Goal: Information Seeking & Learning: Learn about a topic

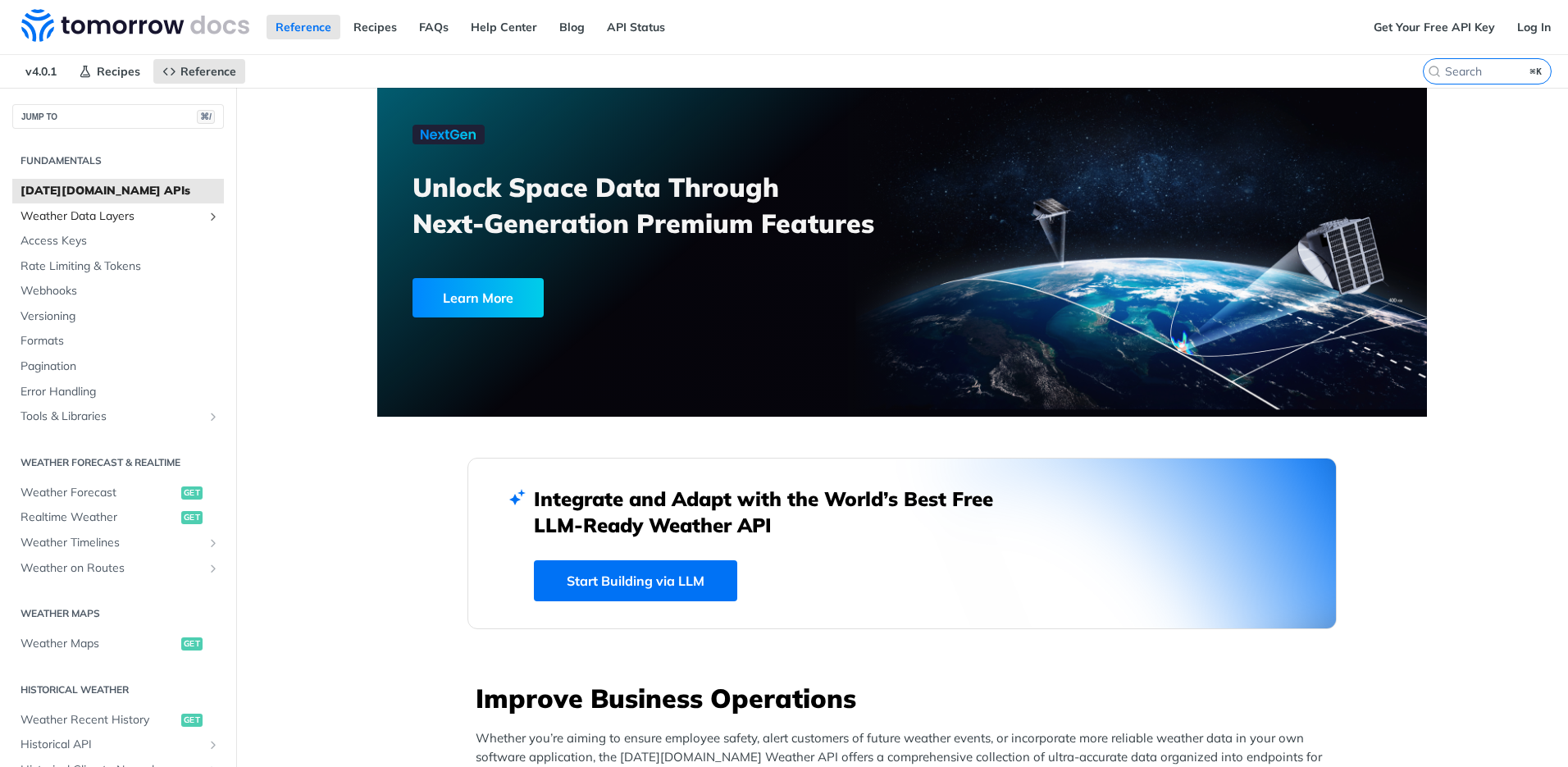
click at [124, 218] on span "Weather Data Layers" at bounding box center [112, 217] width 182 height 16
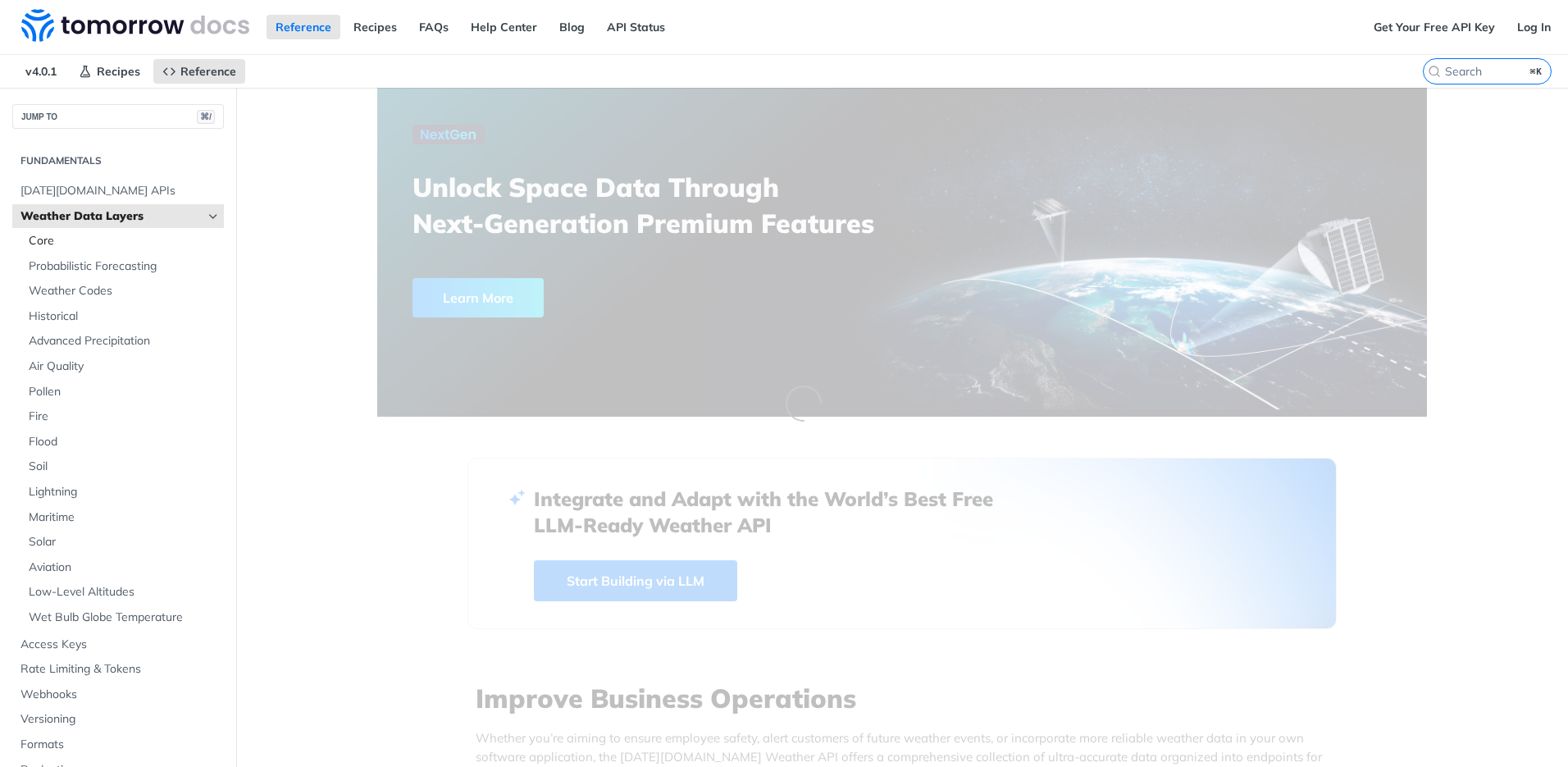
click at [107, 238] on span "Core" at bounding box center [124, 241] width 191 height 16
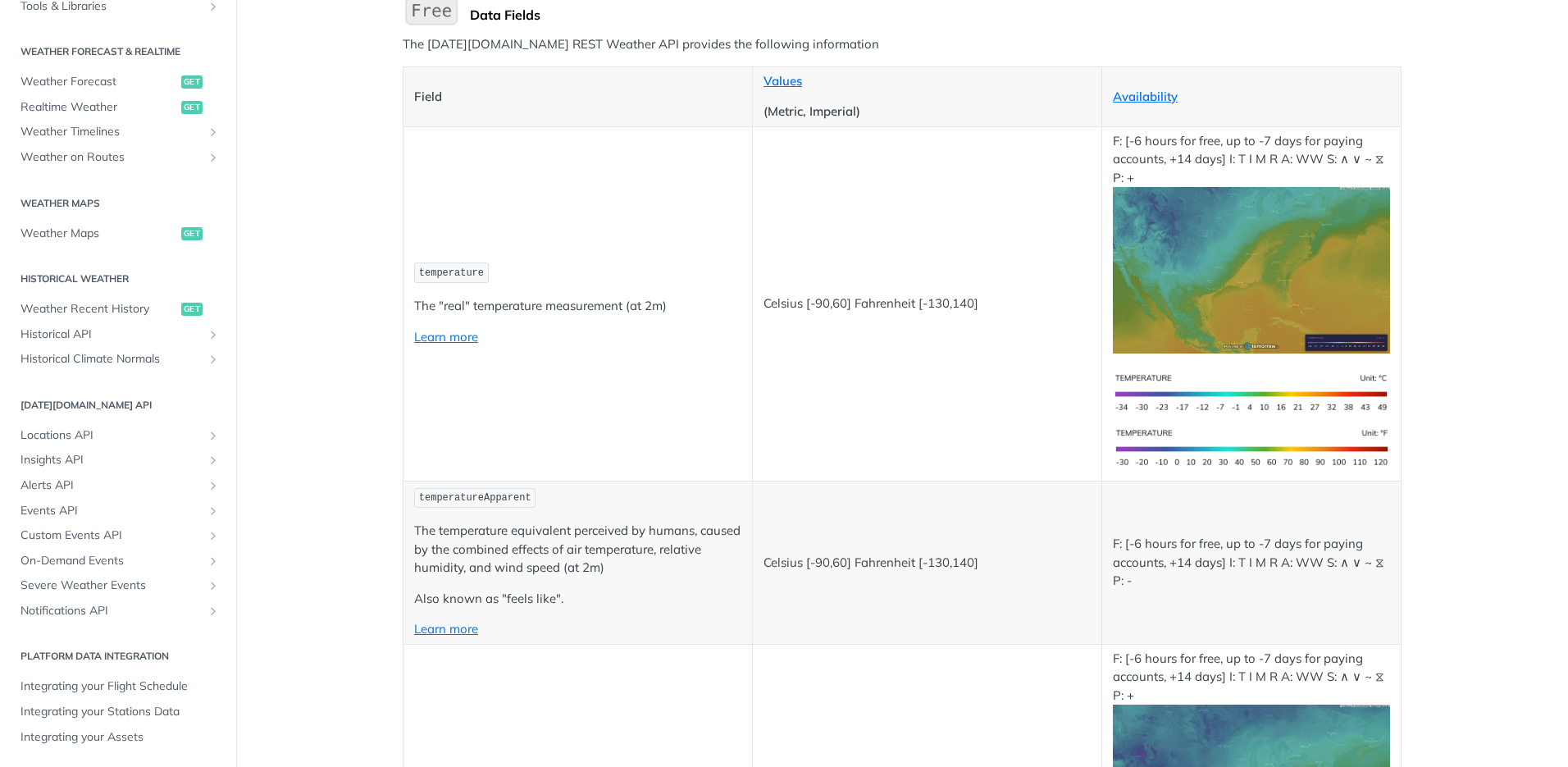
scroll to position [240, 0]
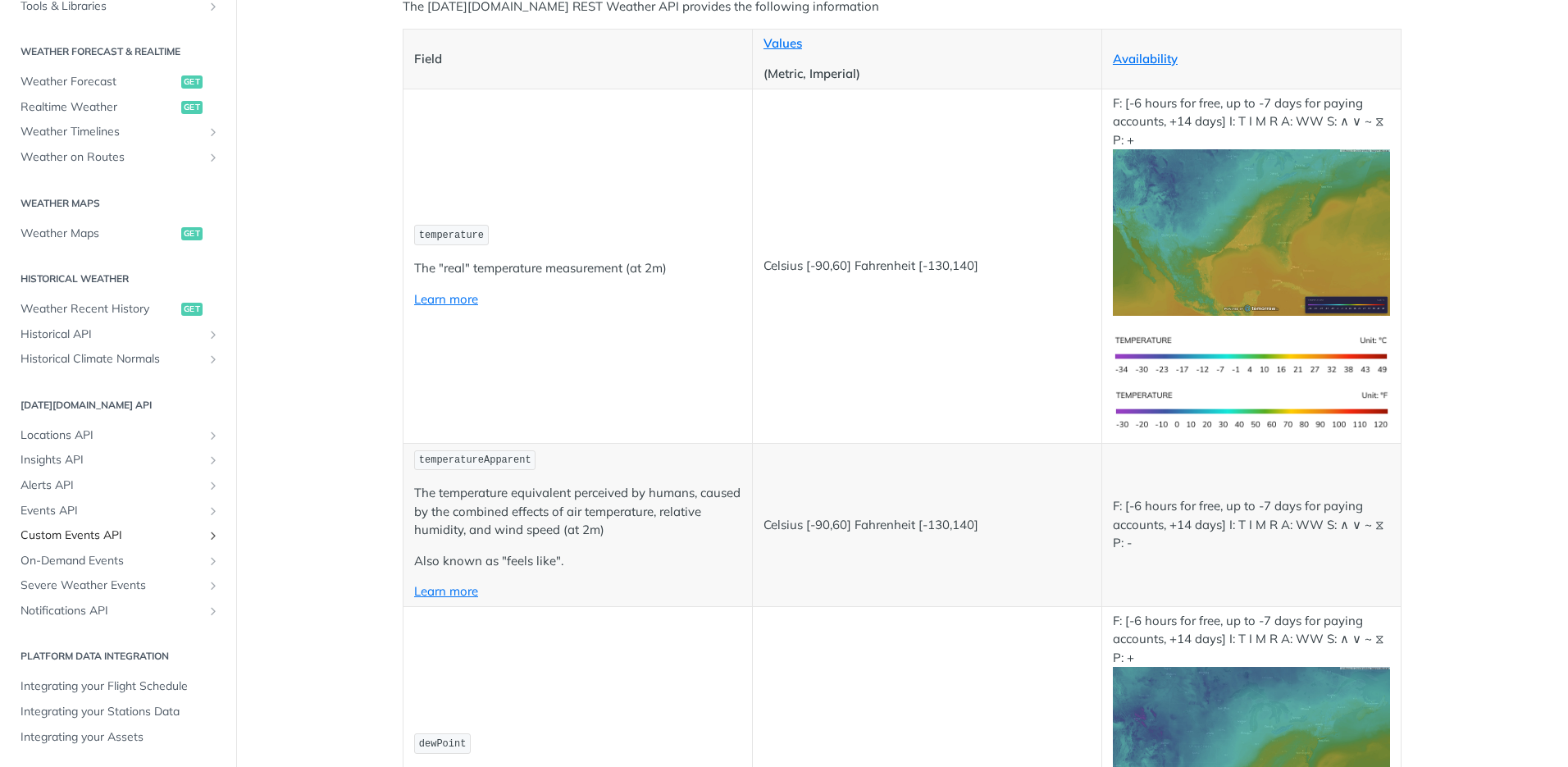
click at [102, 535] on span "Custom Events API" at bounding box center [112, 535] width 182 height 16
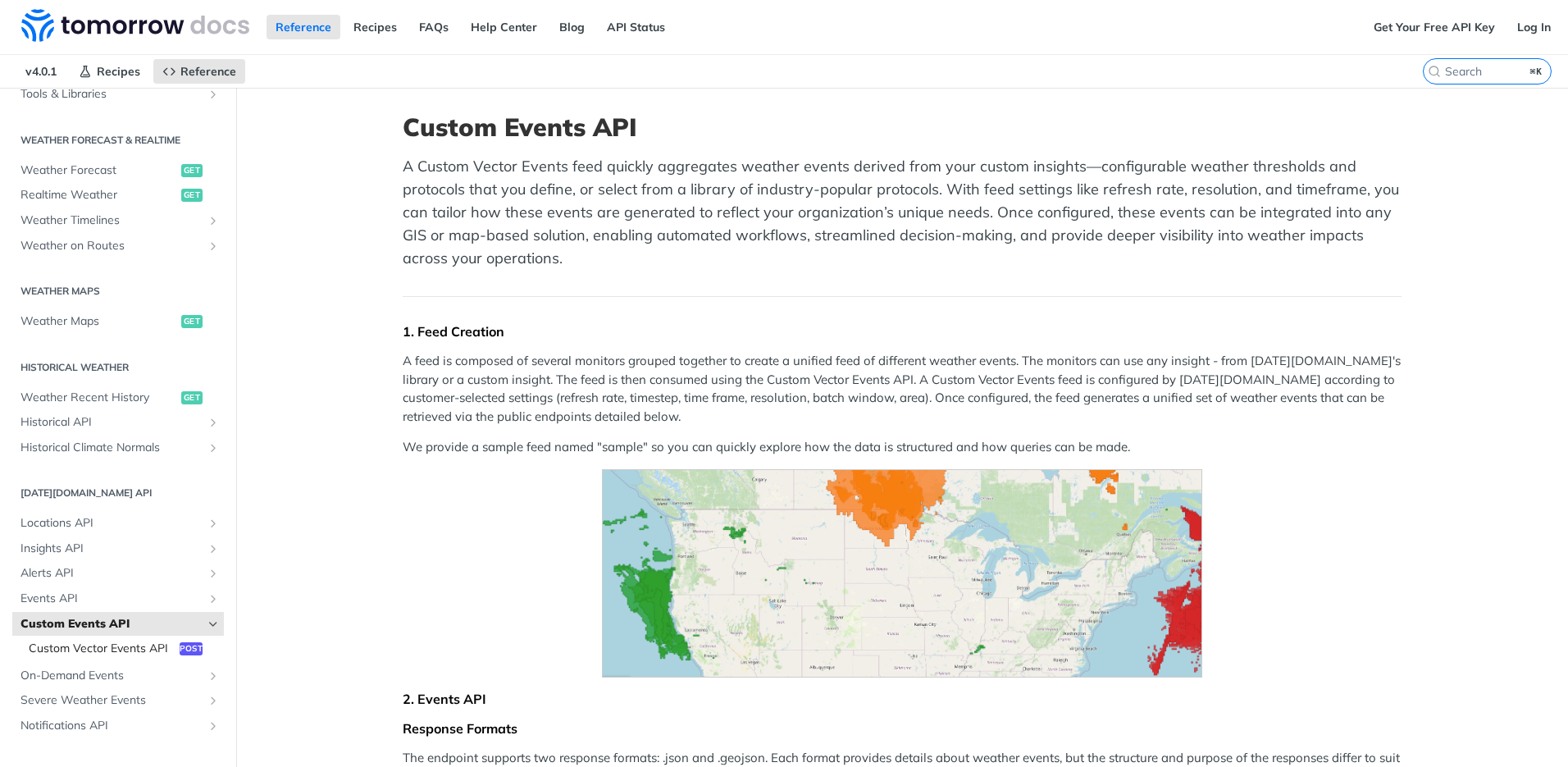
click at [68, 654] on span "Custom Vector Events API" at bounding box center [102, 649] width 147 height 16
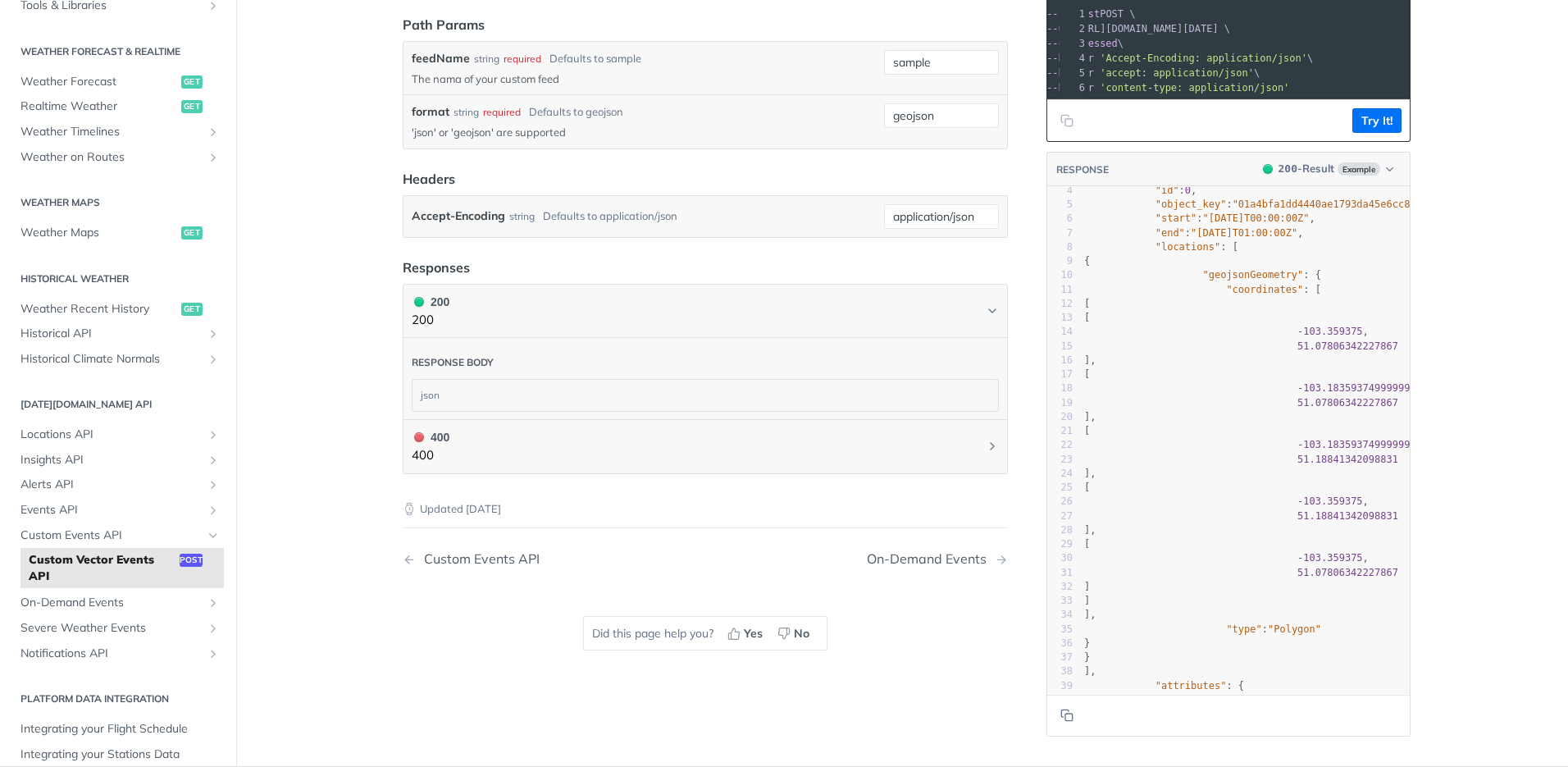
scroll to position [190, 0]
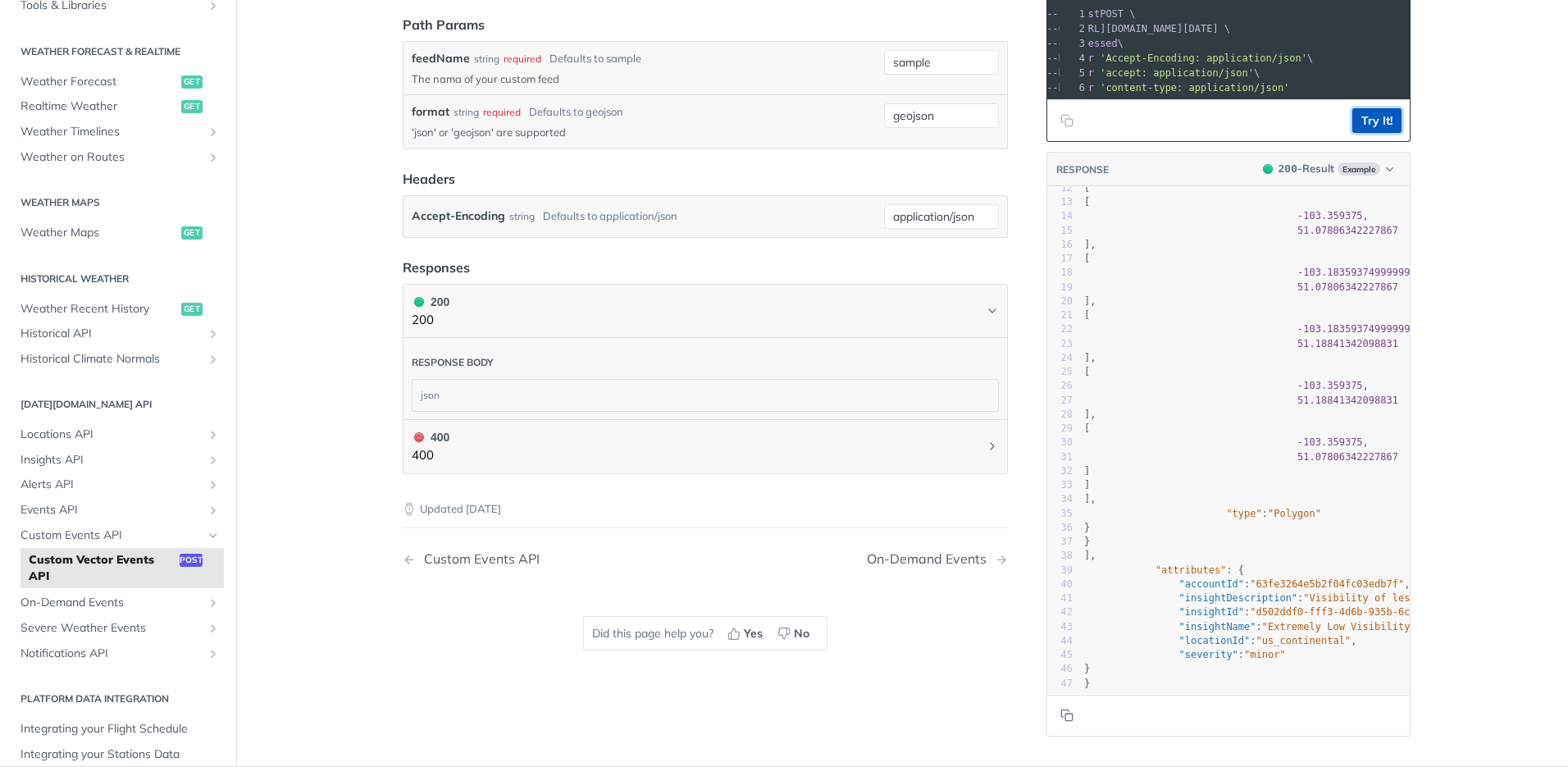
click at [1382, 133] on button "Try It!" at bounding box center [1377, 121] width 49 height 25
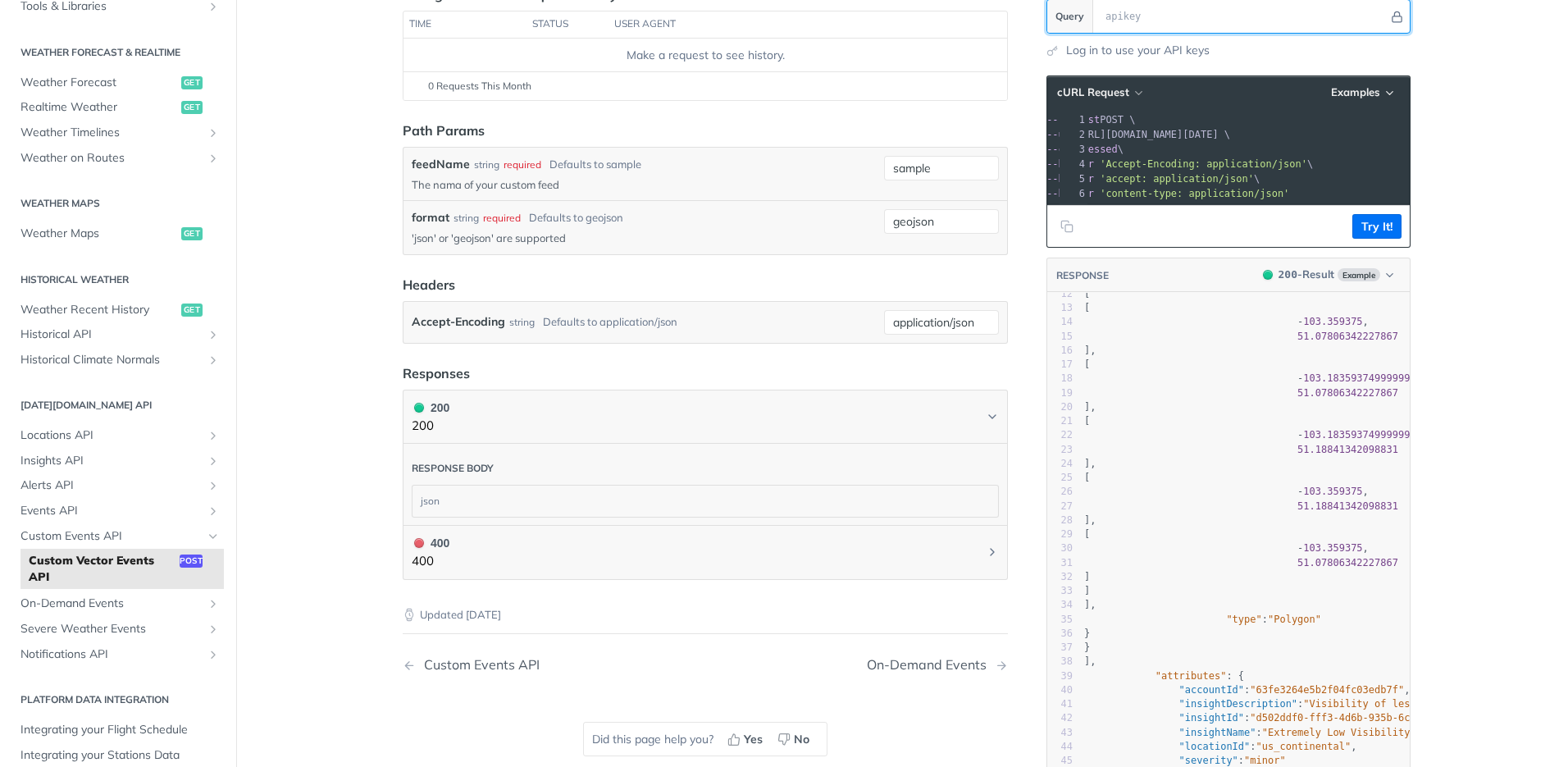
scroll to position [0, 0]
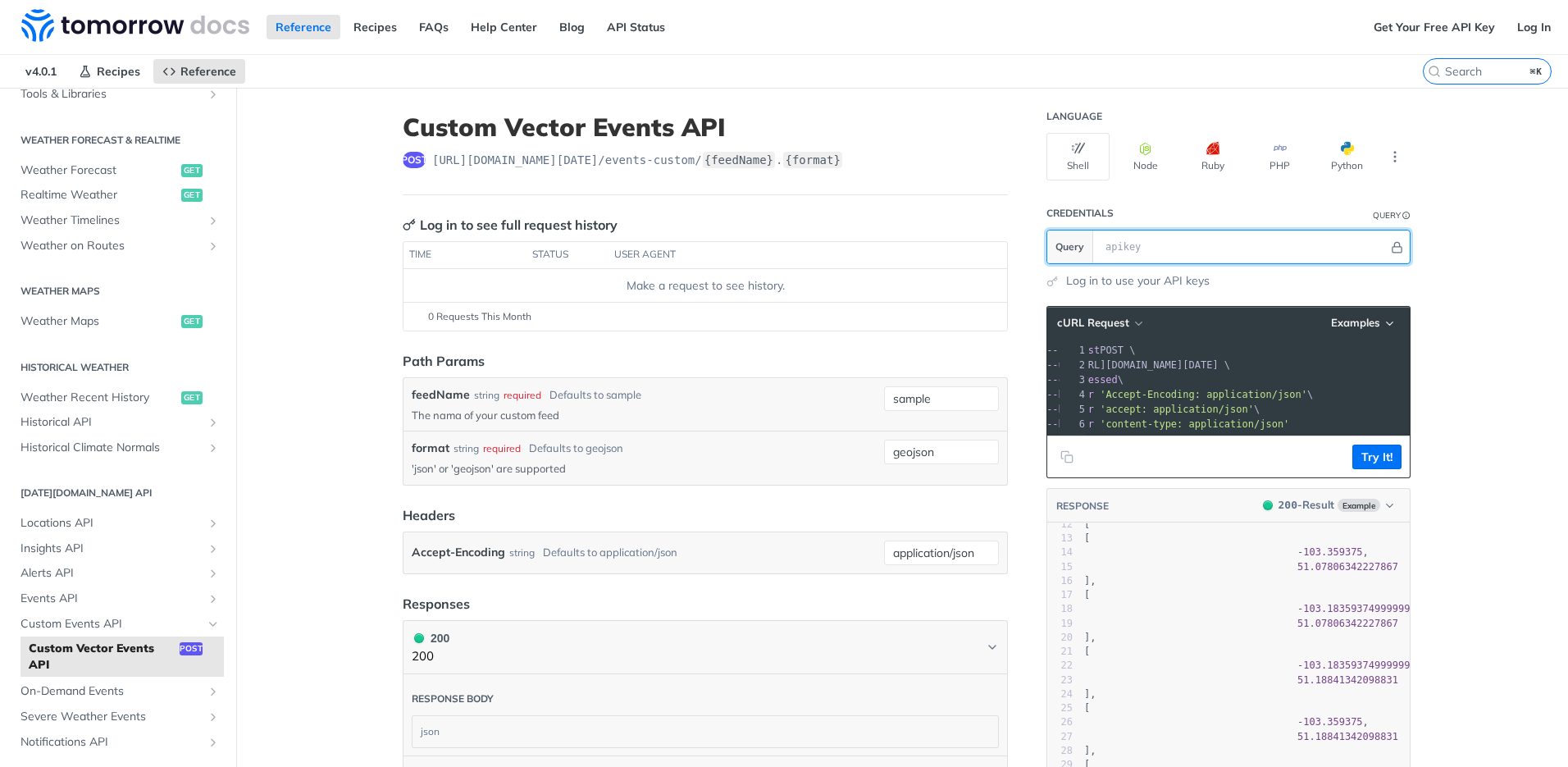
paste input "O3oqqzO1aG96GxUQouM9MQV10YuaaqHT"
type input "O3oqqzO1aG96GxUQouM9MQV10YuaaqHT"
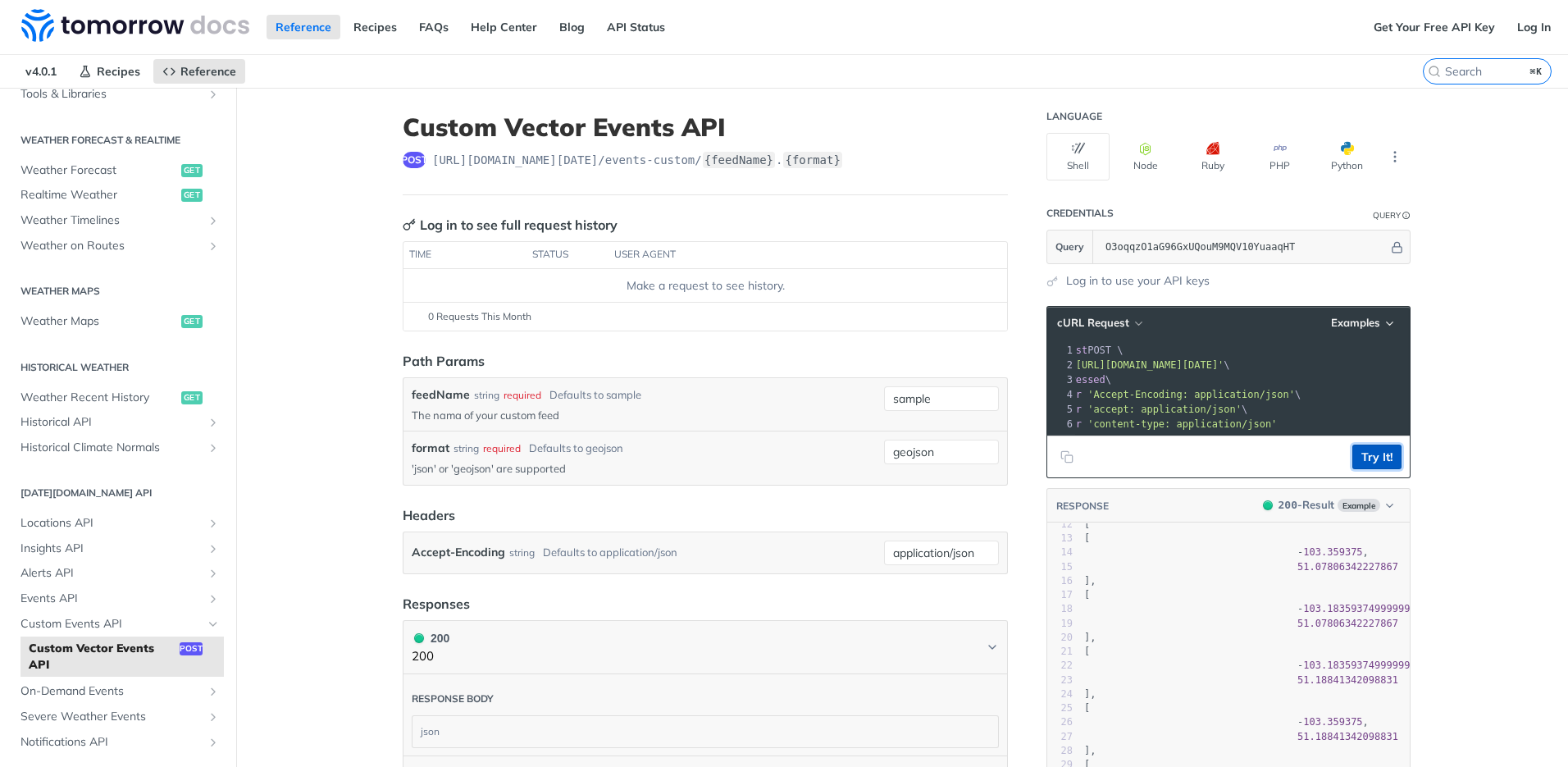
click at [1368, 469] on button "Try It!" at bounding box center [1377, 457] width 49 height 25
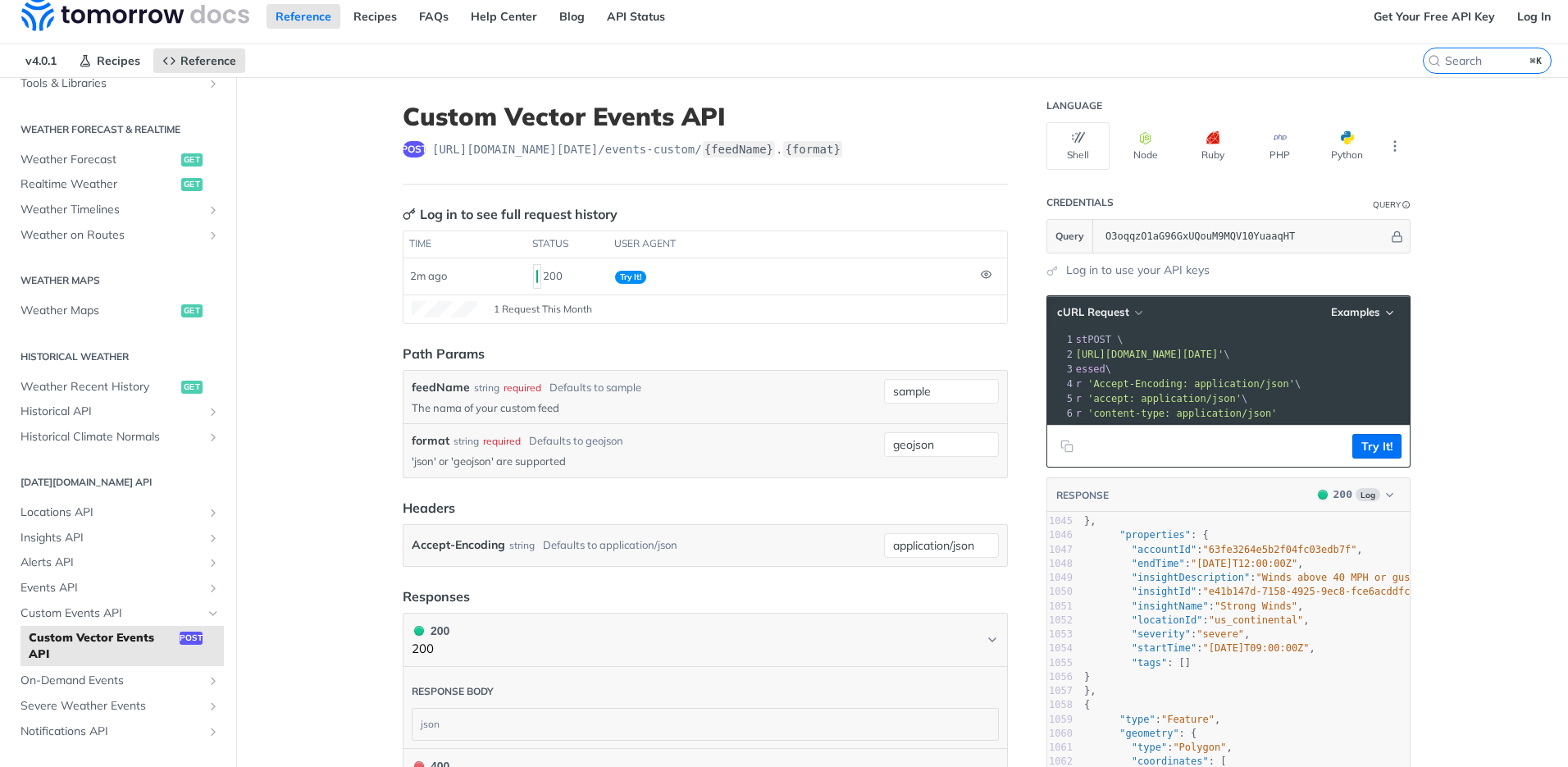
scroll to position [21, 0]
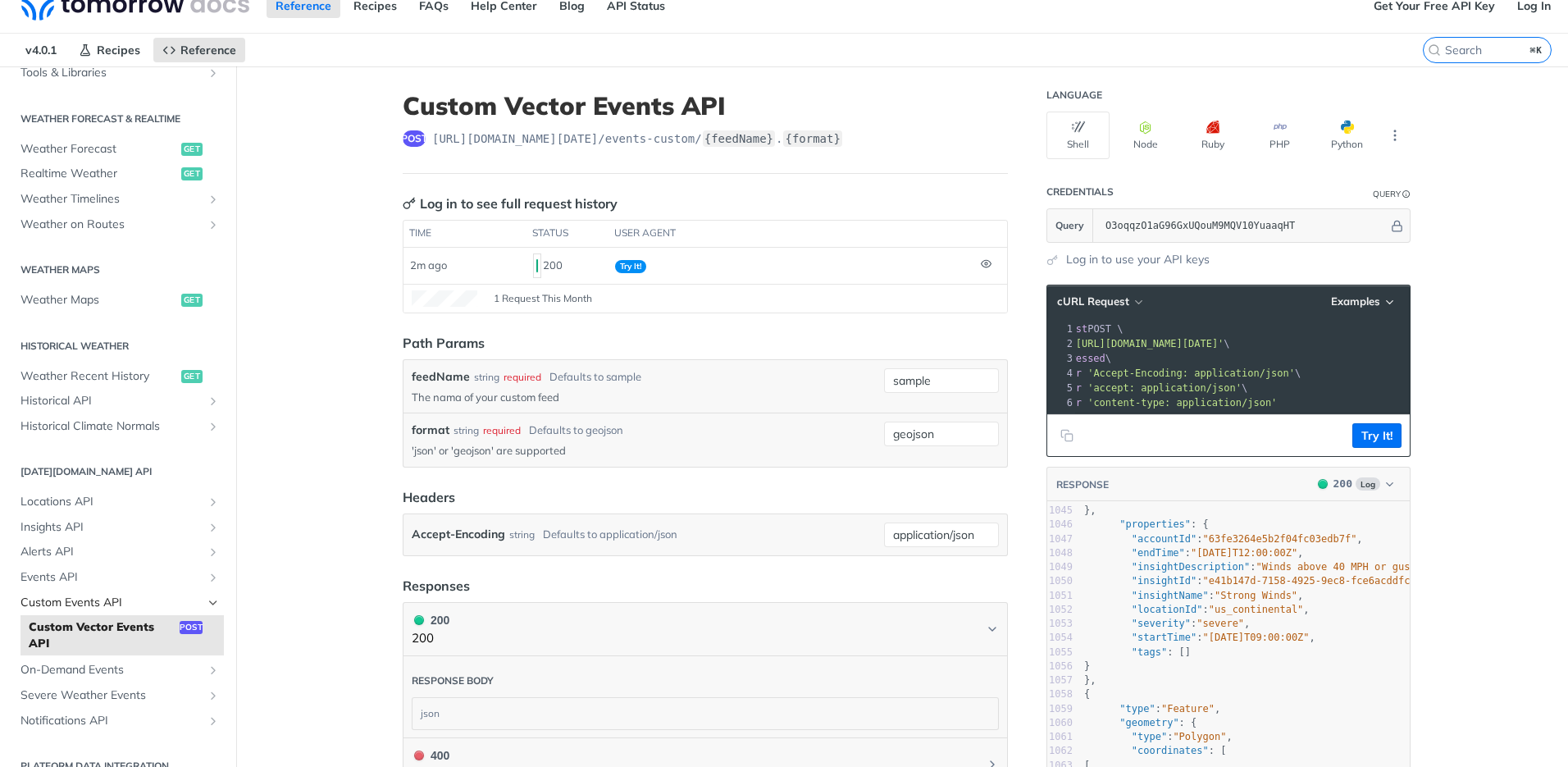
click at [94, 595] on span "Custom Events API" at bounding box center [112, 603] width 182 height 16
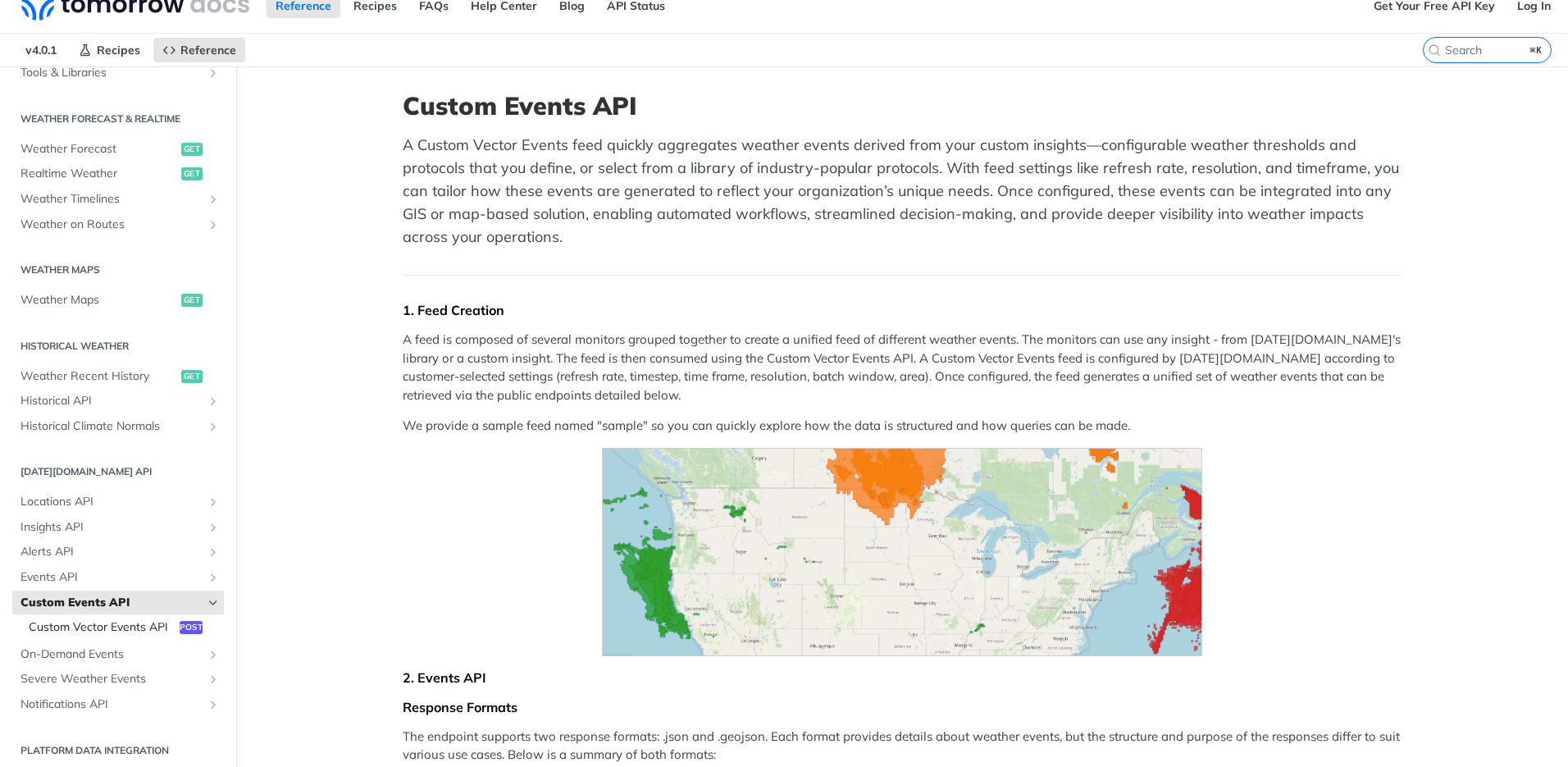
click at [103, 626] on span "Custom Vector Events API" at bounding box center [102, 627] width 147 height 16
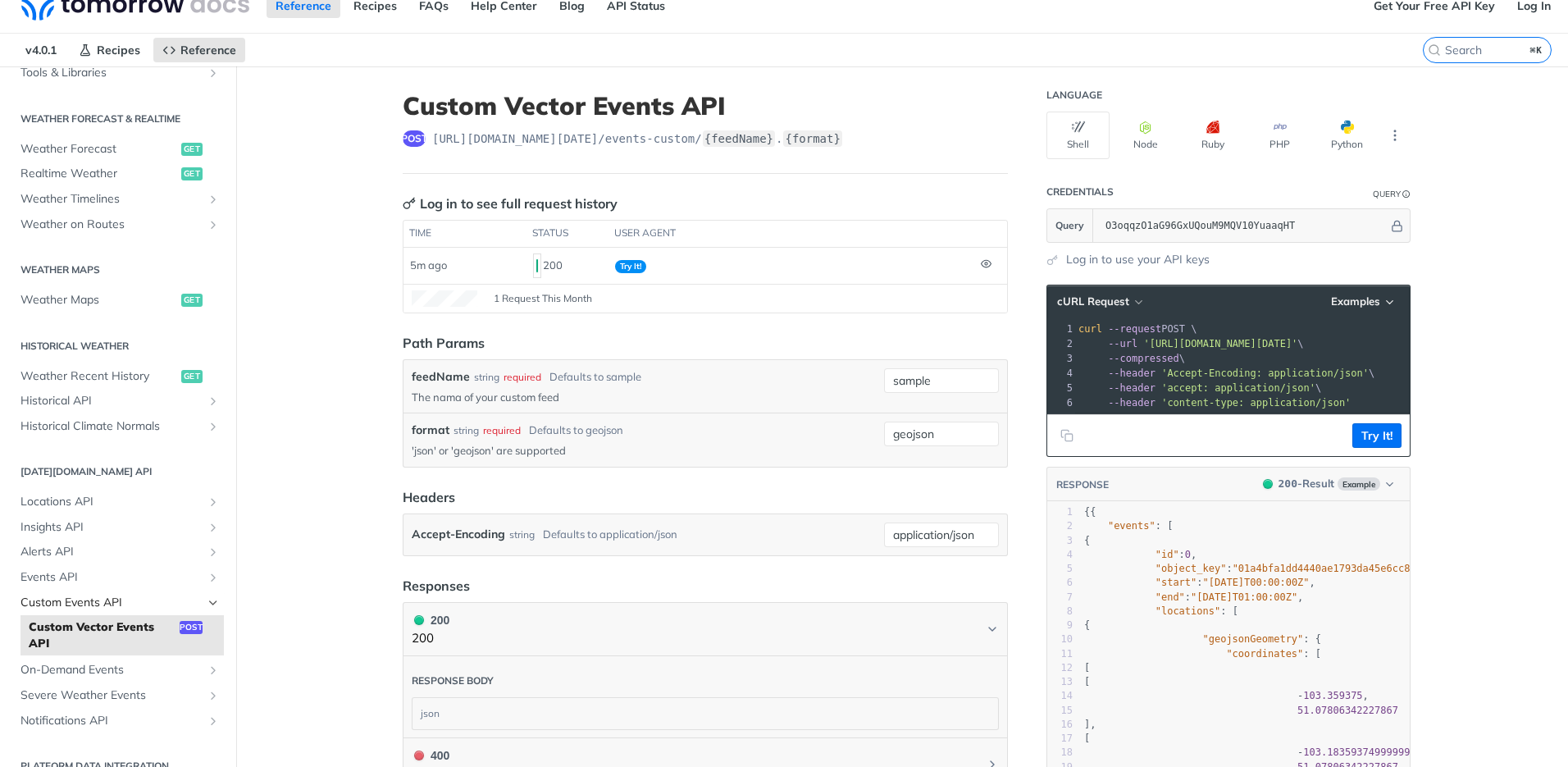
click at [88, 599] on span "Custom Events API" at bounding box center [112, 603] width 182 height 16
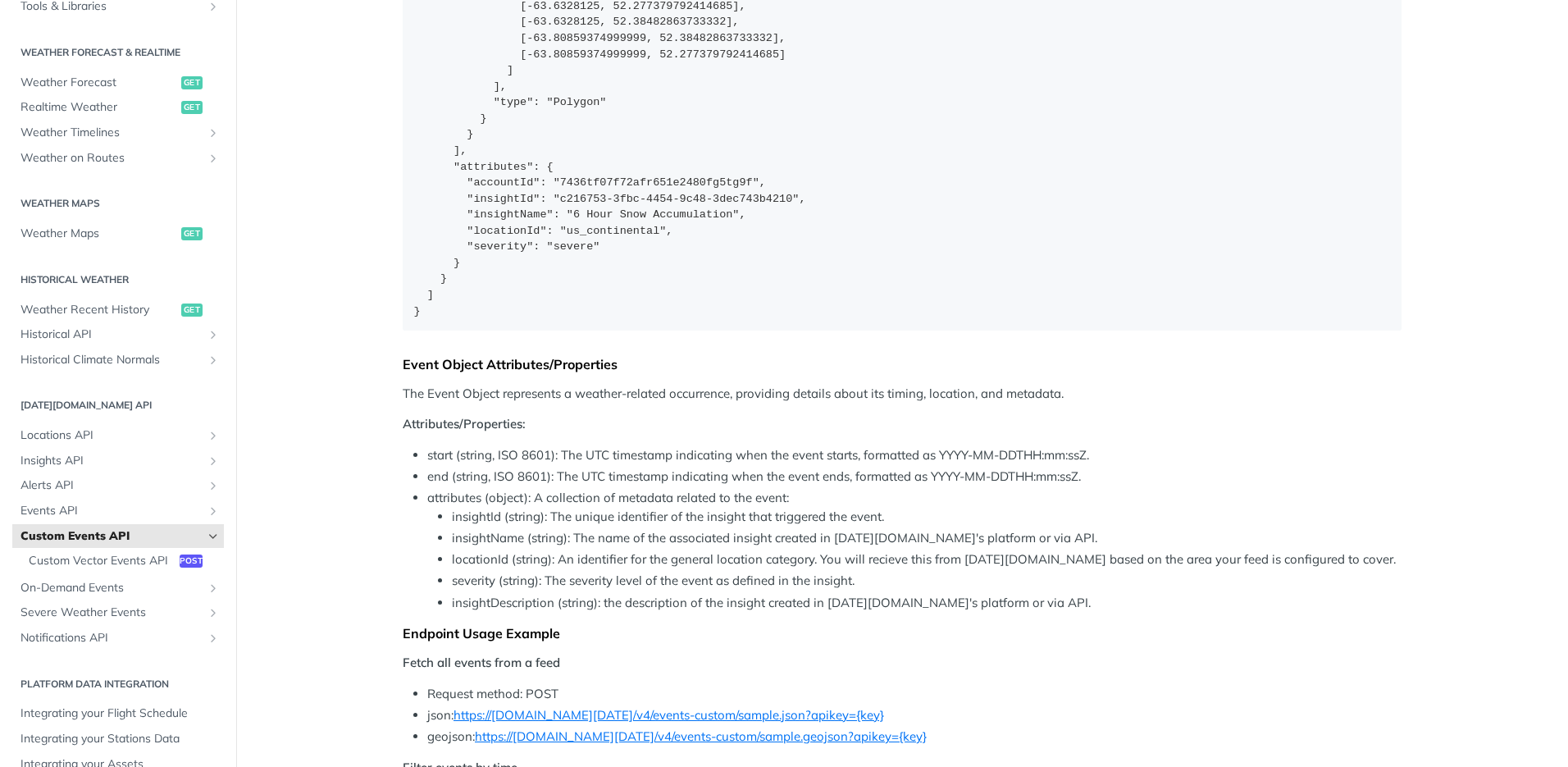
scroll to position [1489, 0]
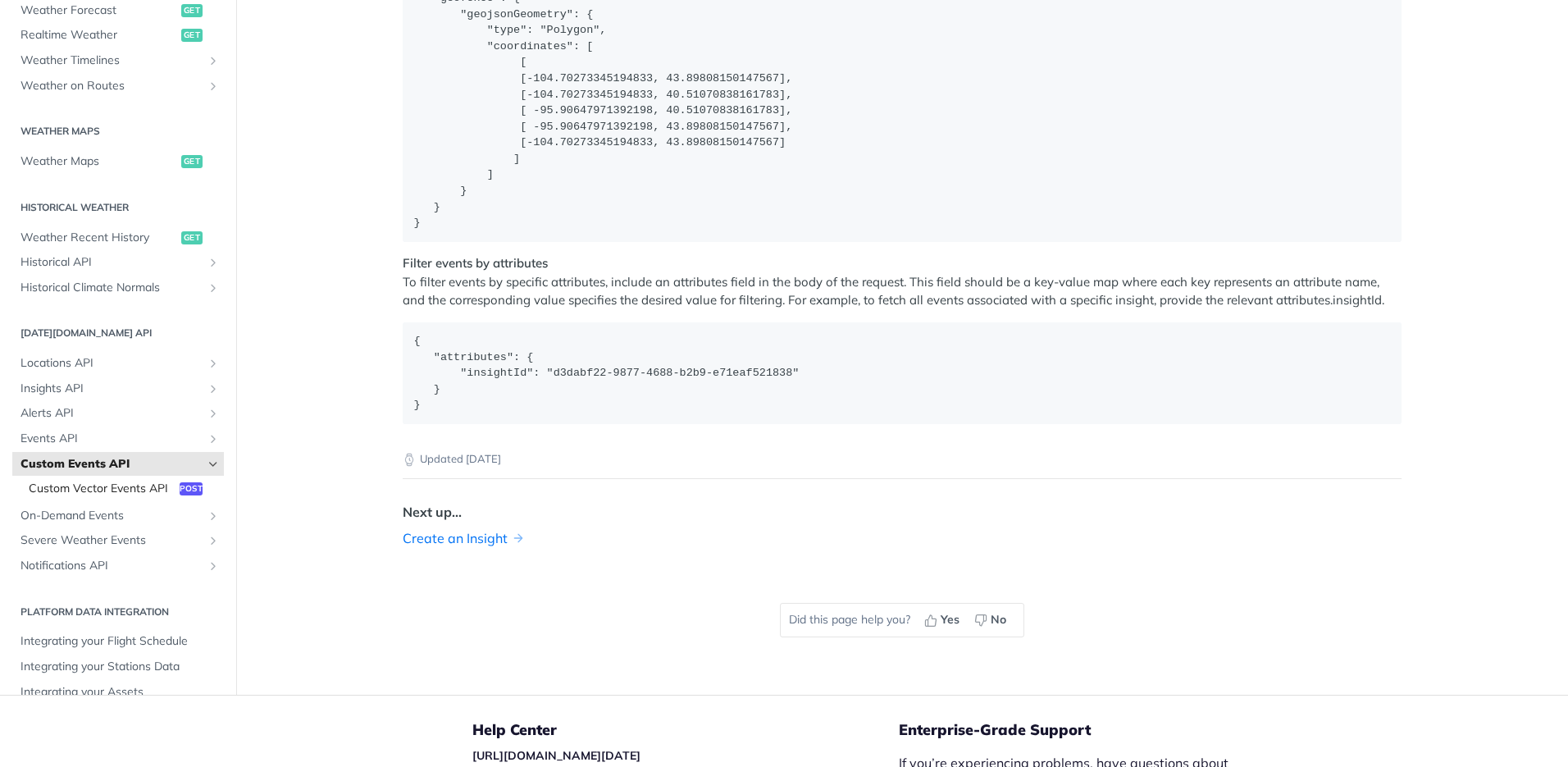
click at [104, 486] on span "Custom Vector Events API" at bounding box center [102, 489] width 147 height 16
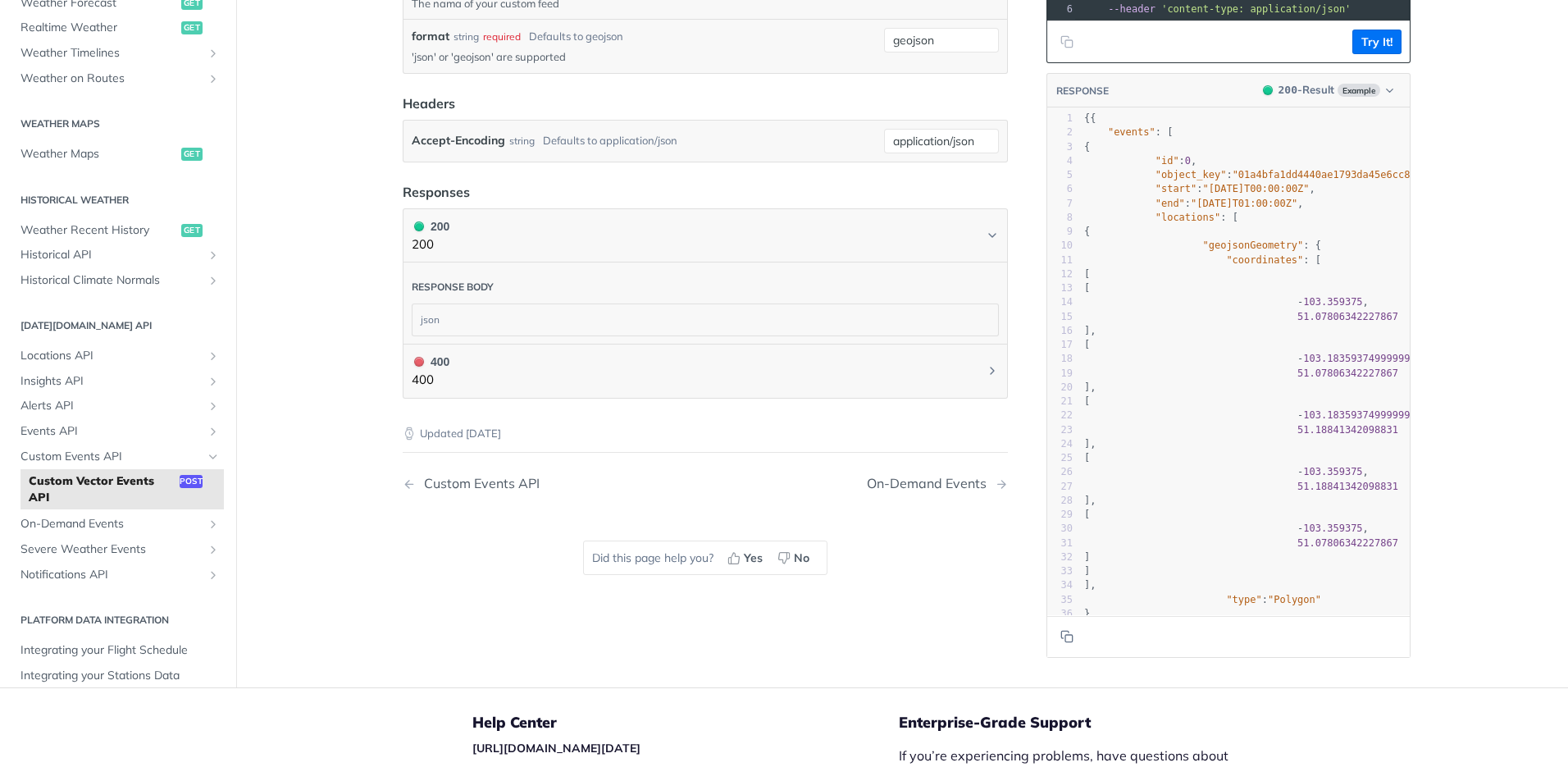
scroll to position [446, 0]
